Goal: Check status

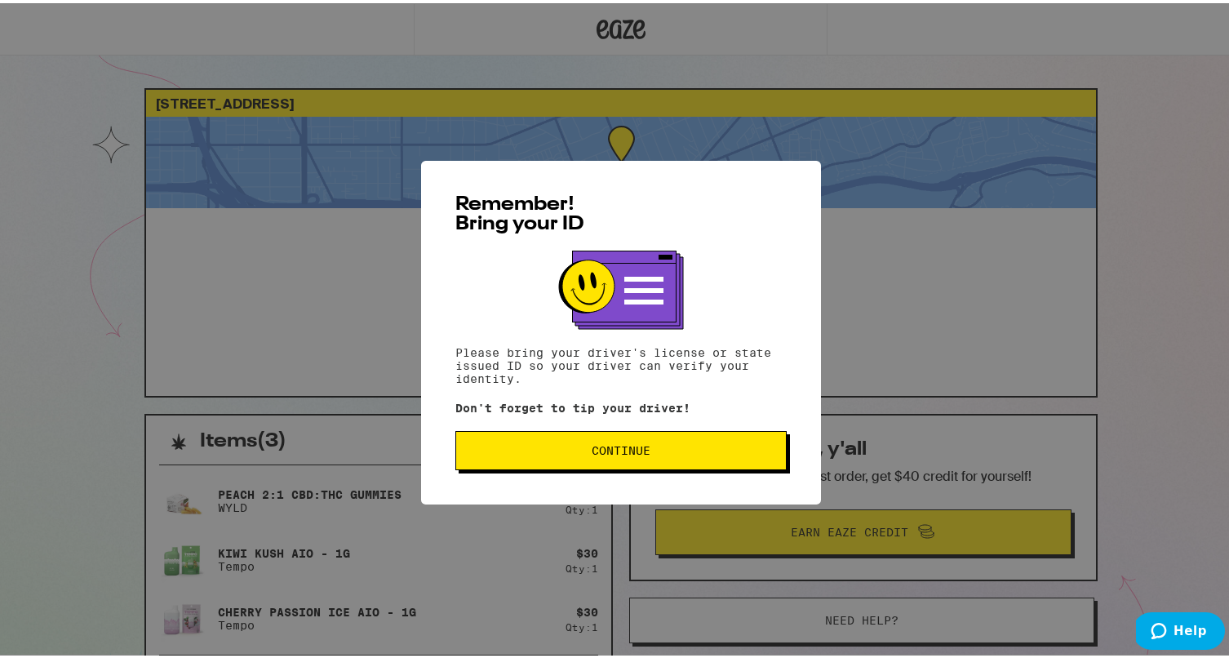
click at [665, 442] on button "Continue" at bounding box center [620, 446] width 331 height 39
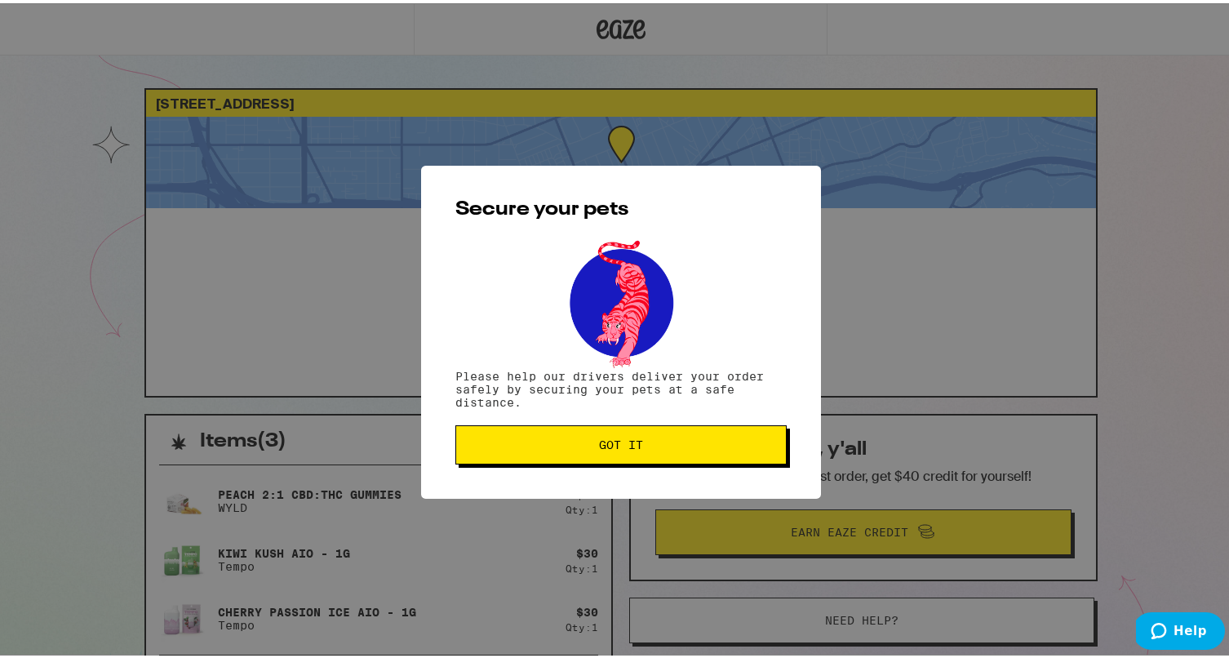
click at [686, 433] on button "Got it" at bounding box center [620, 441] width 331 height 39
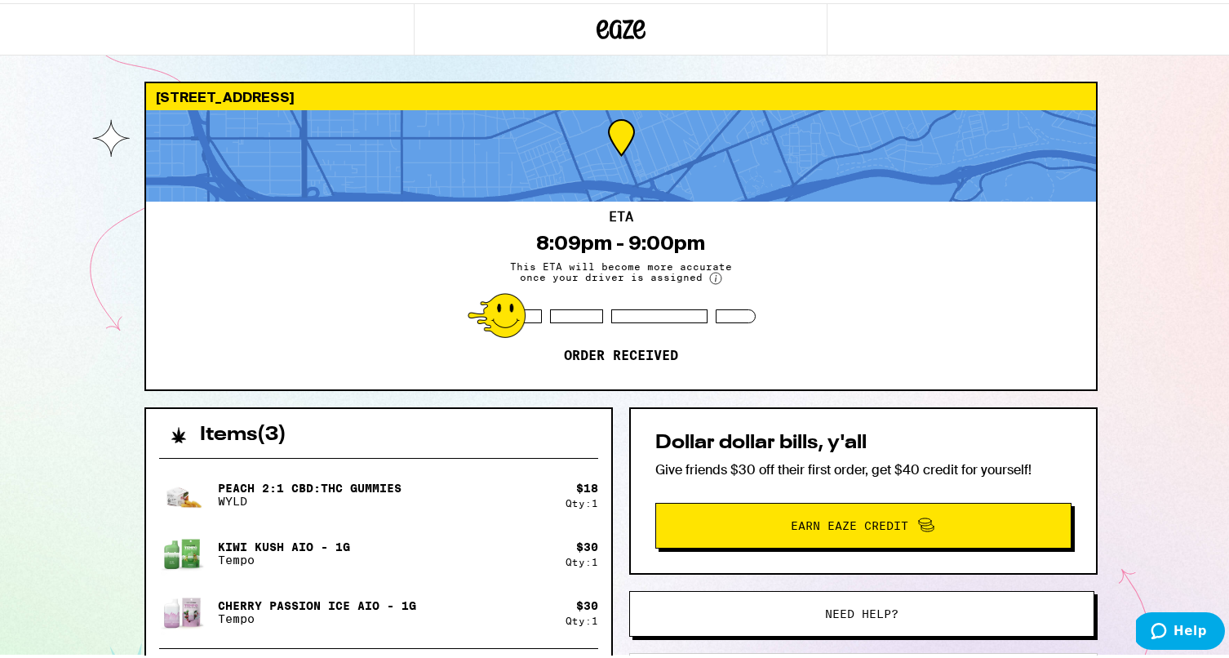
scroll to position [10, 0]
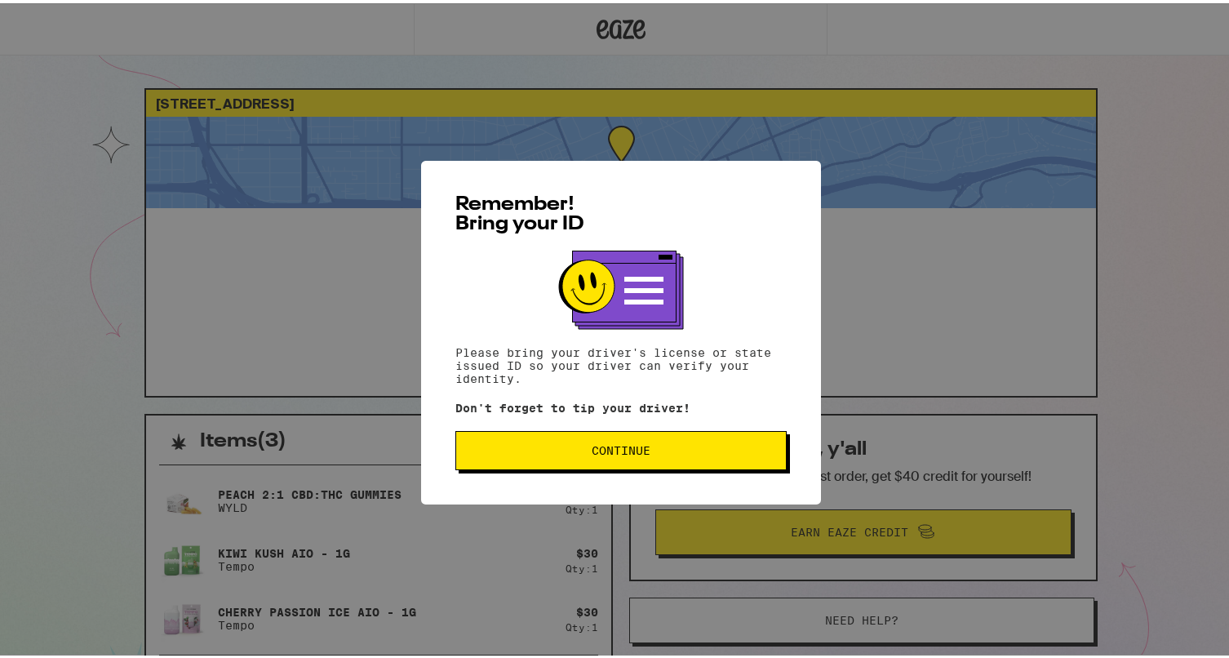
scroll to position [10, 0]
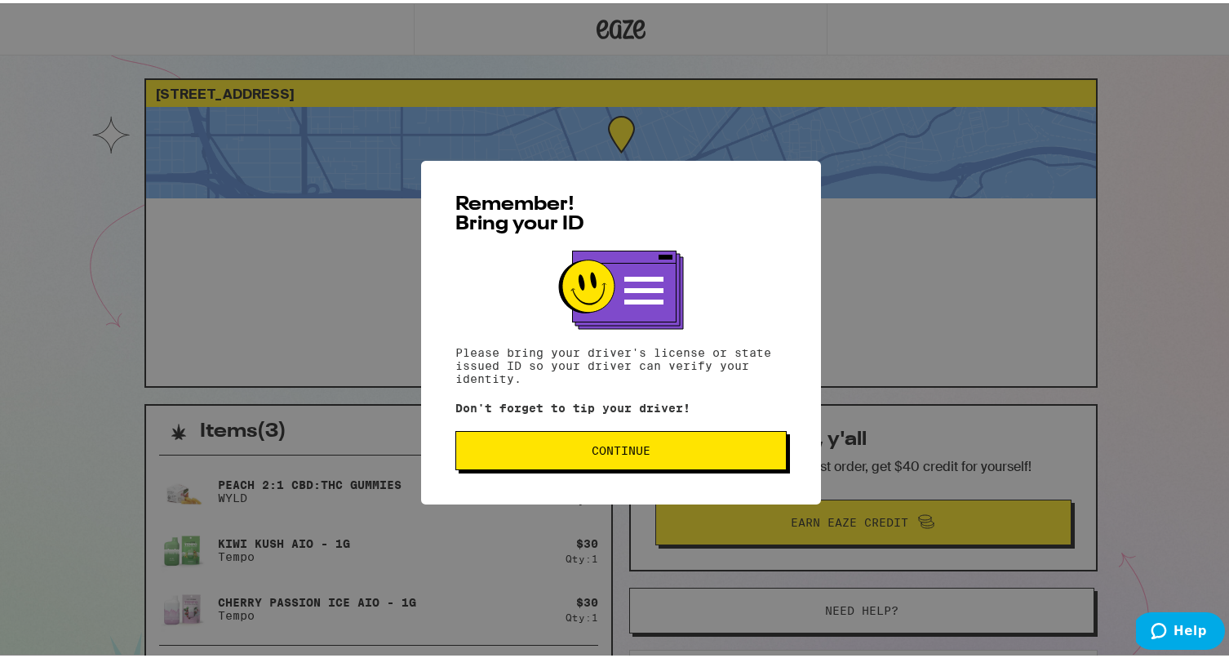
click at [610, 445] on span "Continue" at bounding box center [620, 446] width 59 height 11
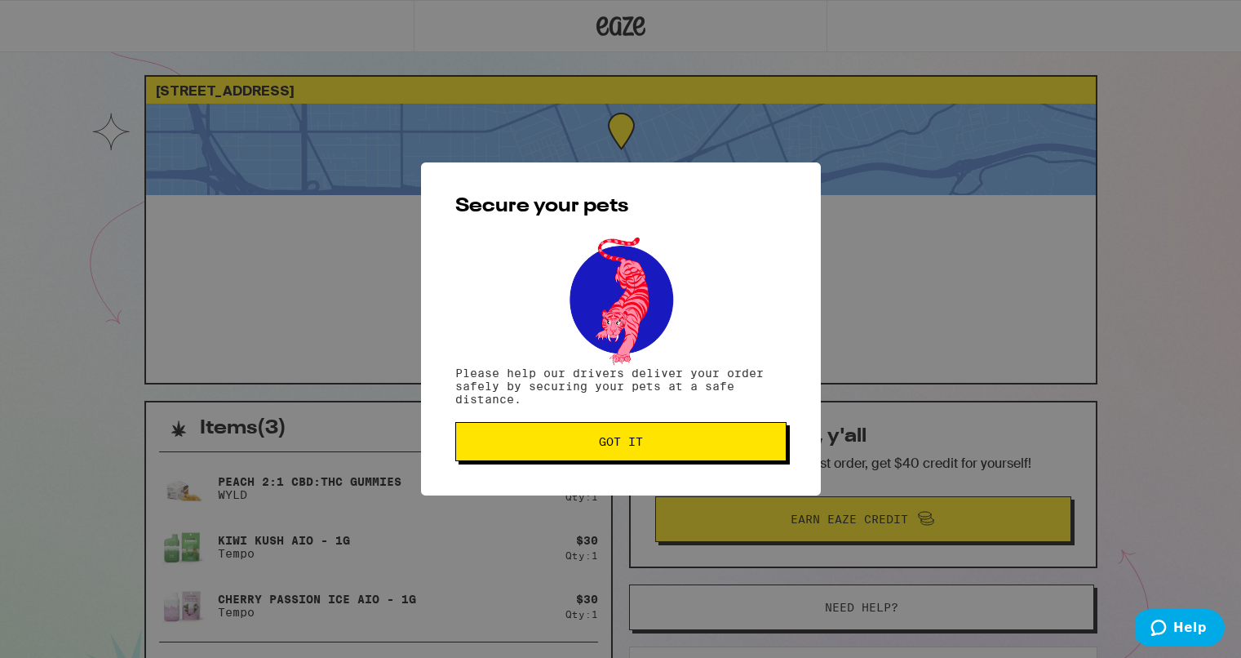
click at [592, 453] on button "Got it" at bounding box center [620, 441] width 331 height 39
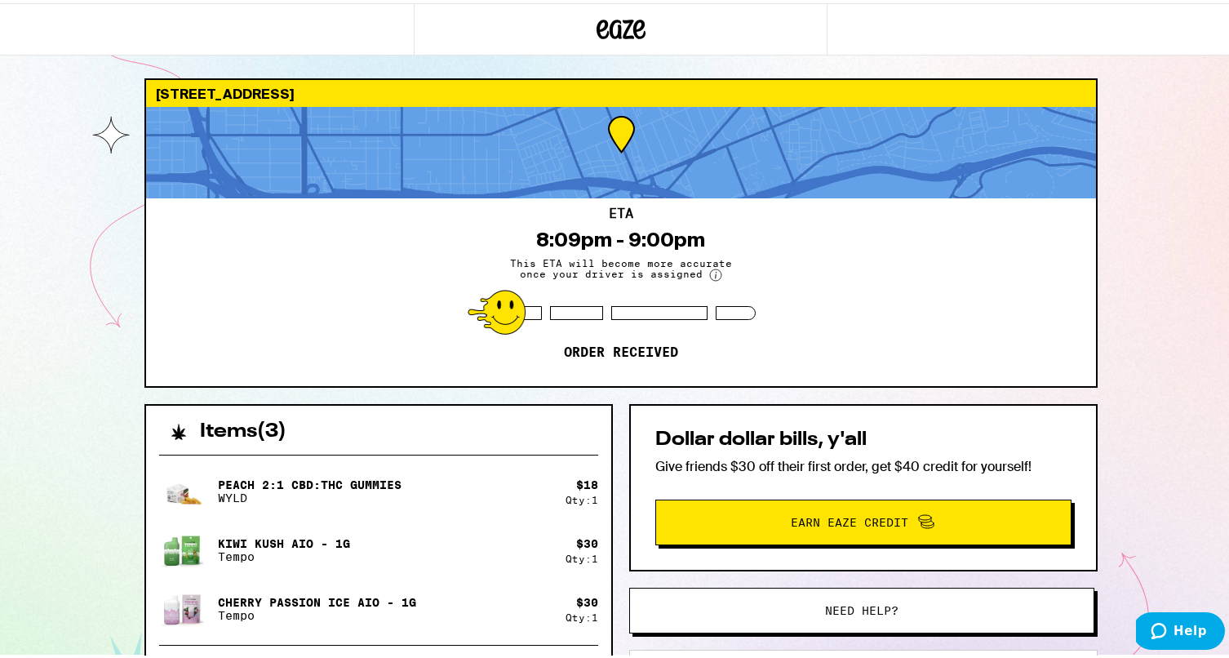
scroll to position [0, 0]
